Goal: Complete application form

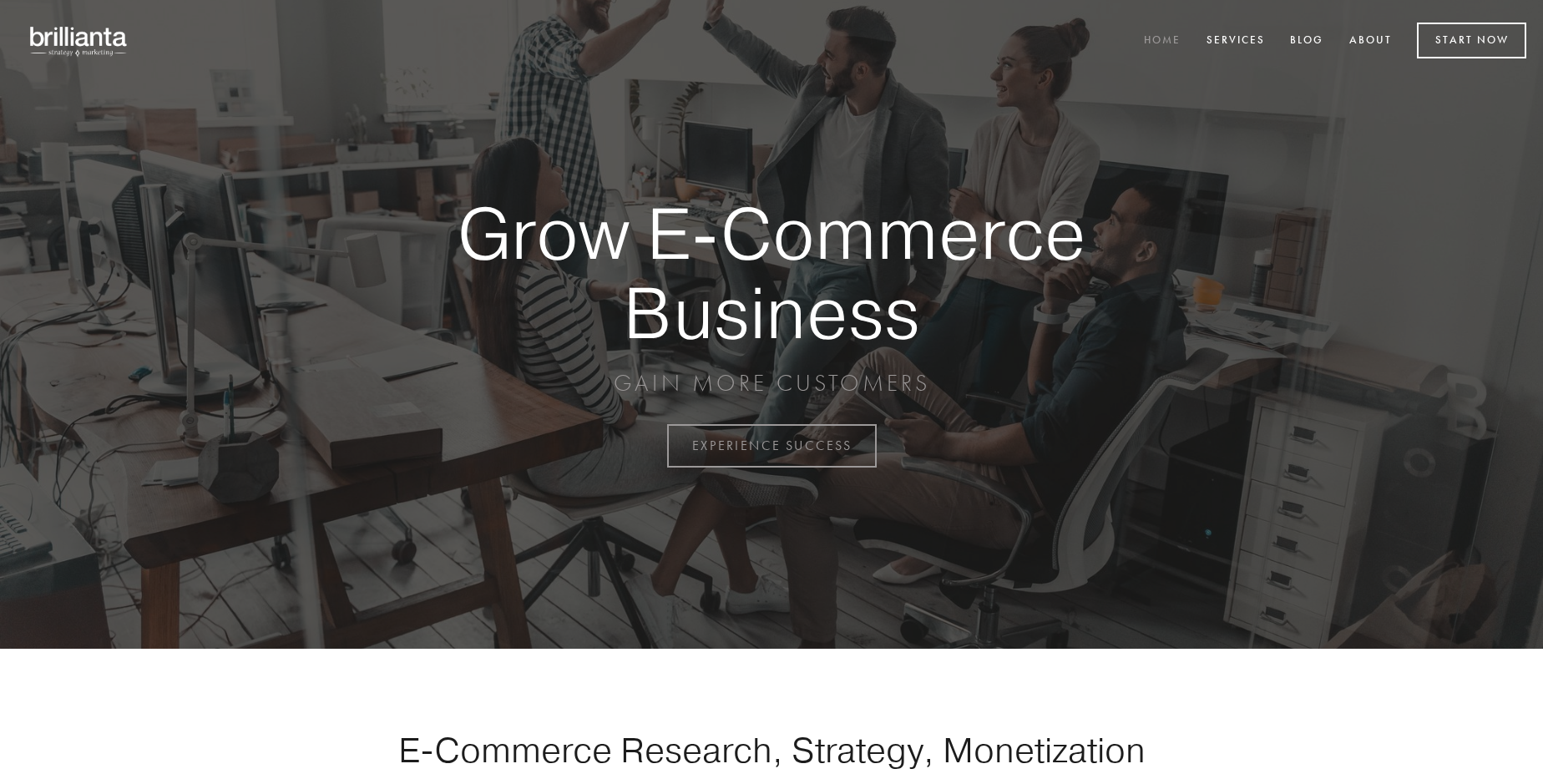
scroll to position [4375, 0]
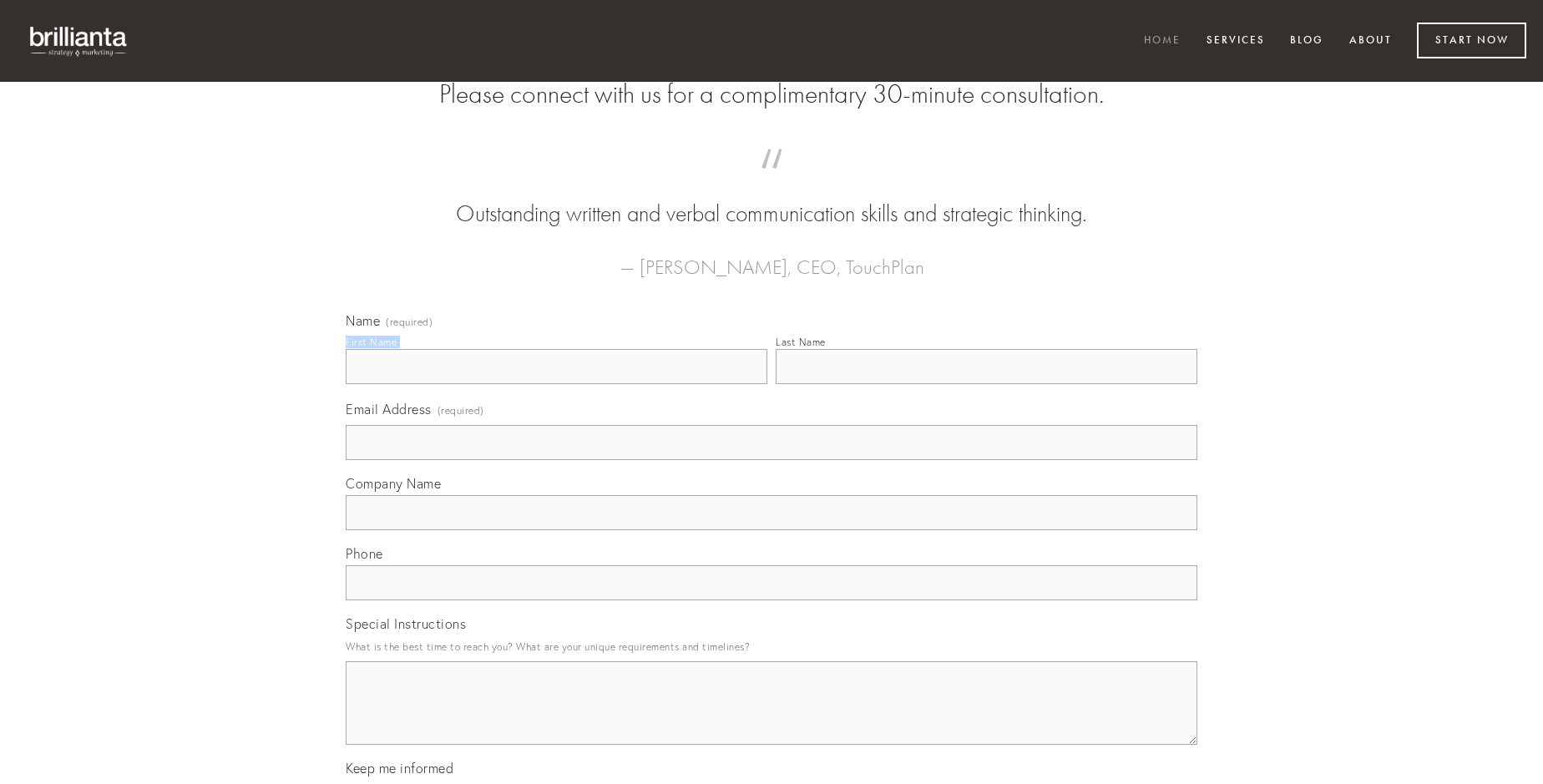
type input "[PERSON_NAME]"
click at [986, 384] on input "Last Name" at bounding box center [986, 366] width 422 height 35
type input "[PERSON_NAME]"
click at [772, 460] on input "Email Address (required)" at bounding box center [772, 441] width 852 height 35
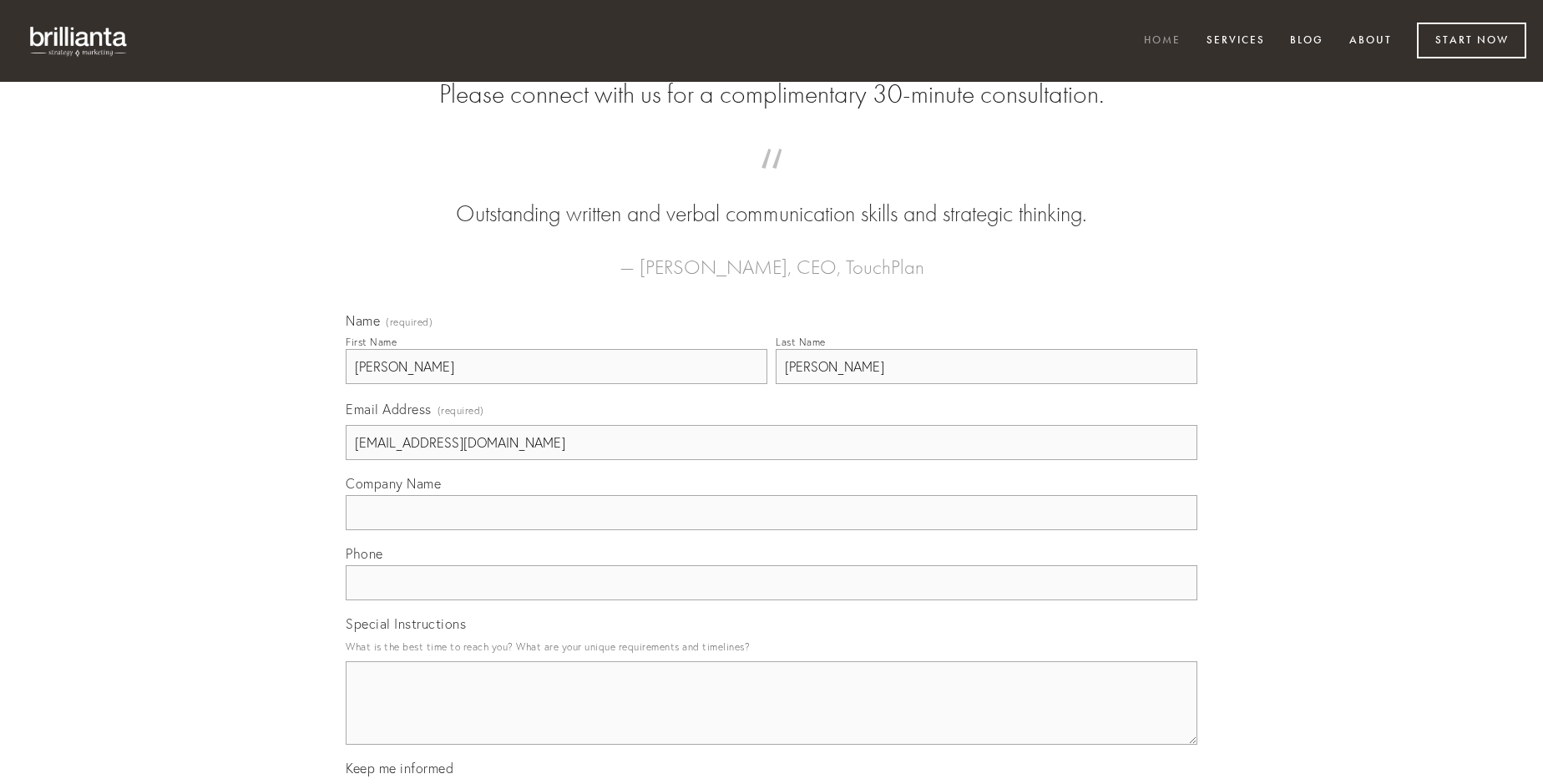
type input "[EMAIL_ADDRESS][DOMAIN_NAME]"
click at [772, 530] on input "Company Name" at bounding box center [772, 512] width 852 height 35
type input "antea"
click at [772, 600] on input "text" at bounding box center [772, 582] width 852 height 35
click at [772, 717] on textarea "Special Instructions" at bounding box center [772, 703] width 852 height 84
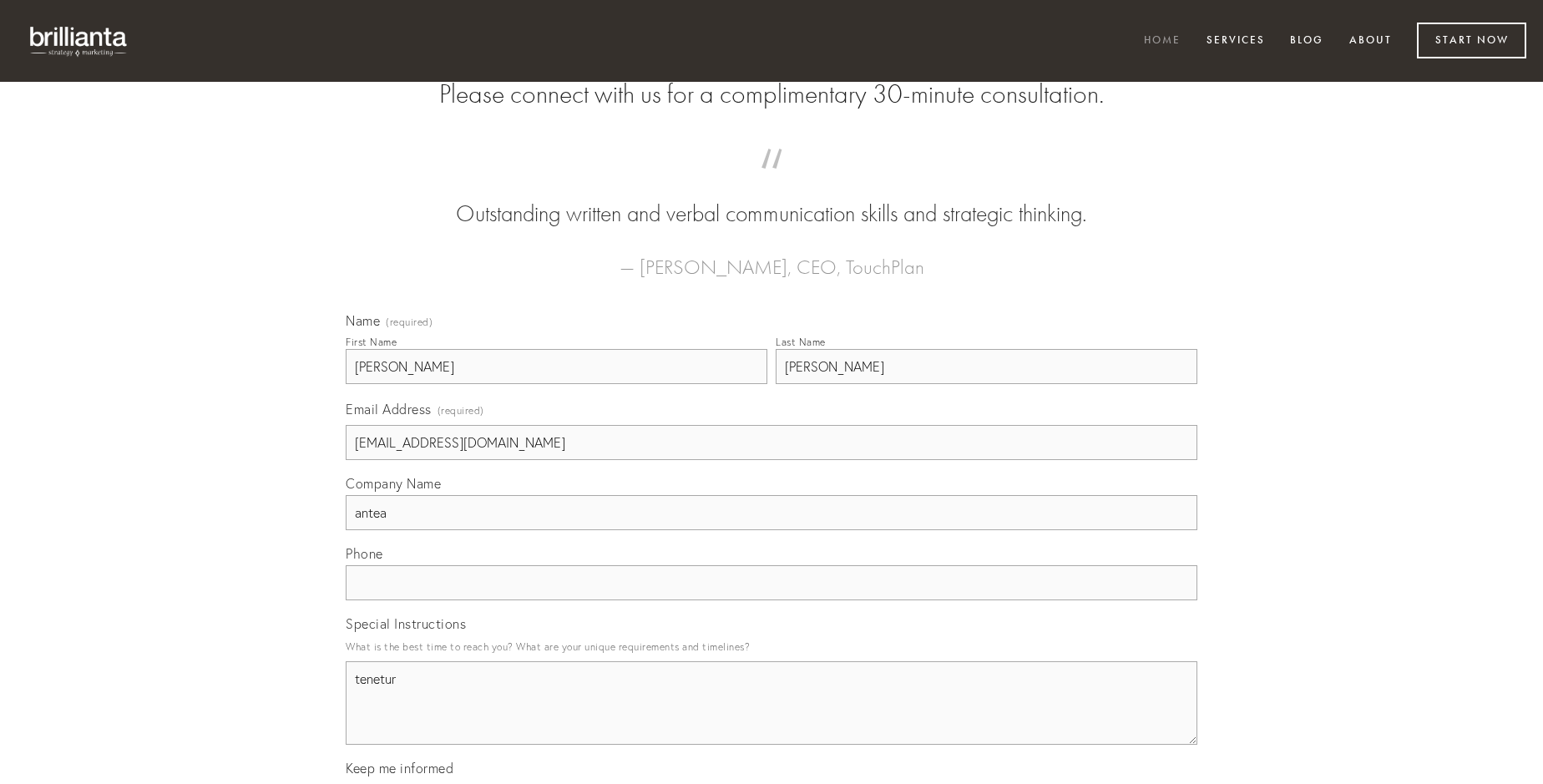
type textarea "tenetur"
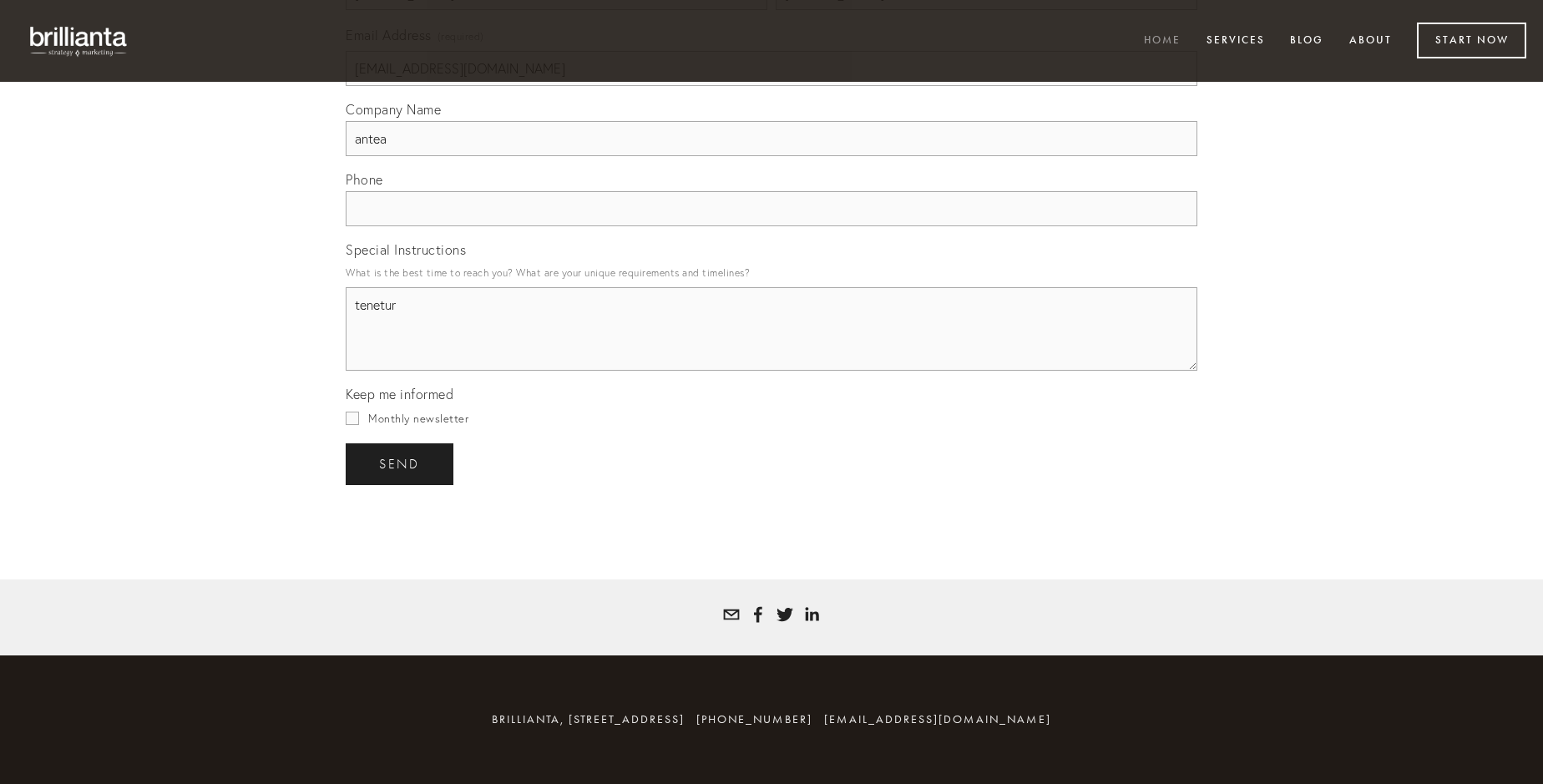
click at [401, 463] on span "send" at bounding box center [399, 463] width 41 height 15
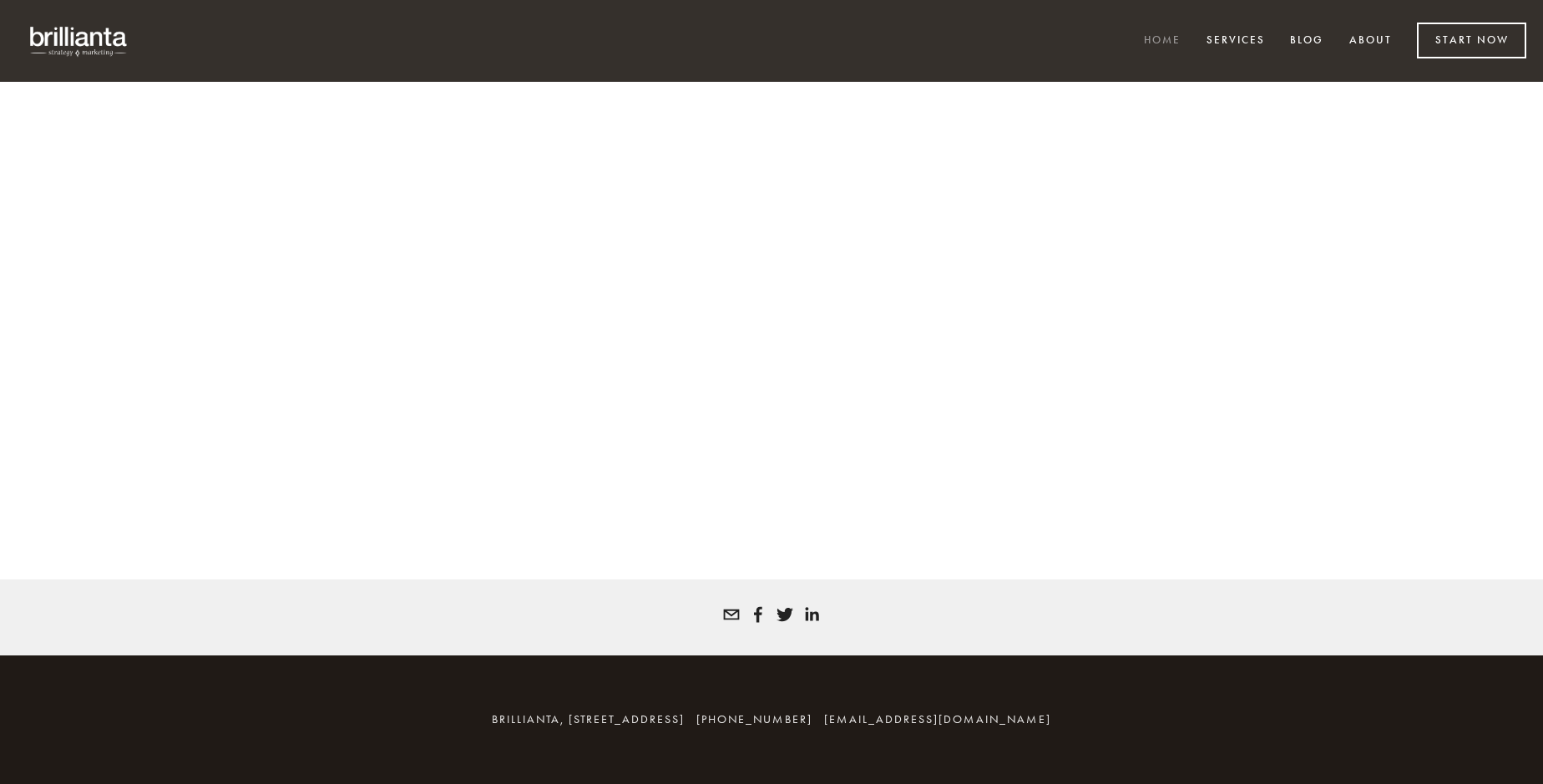
scroll to position [4352, 0]
